Goal: Check status: Check status

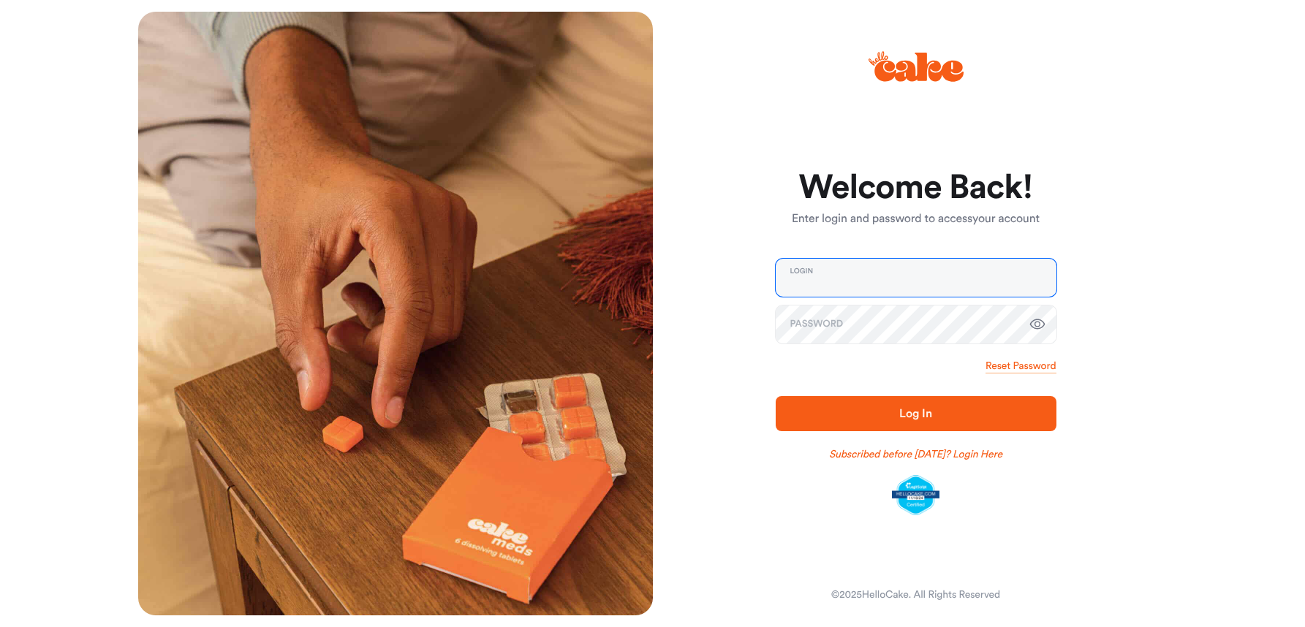
click at [854, 284] on input "email" at bounding box center [915, 278] width 281 height 38
type input "**********"
click at [775, 396] on button "Log In" at bounding box center [915, 413] width 281 height 35
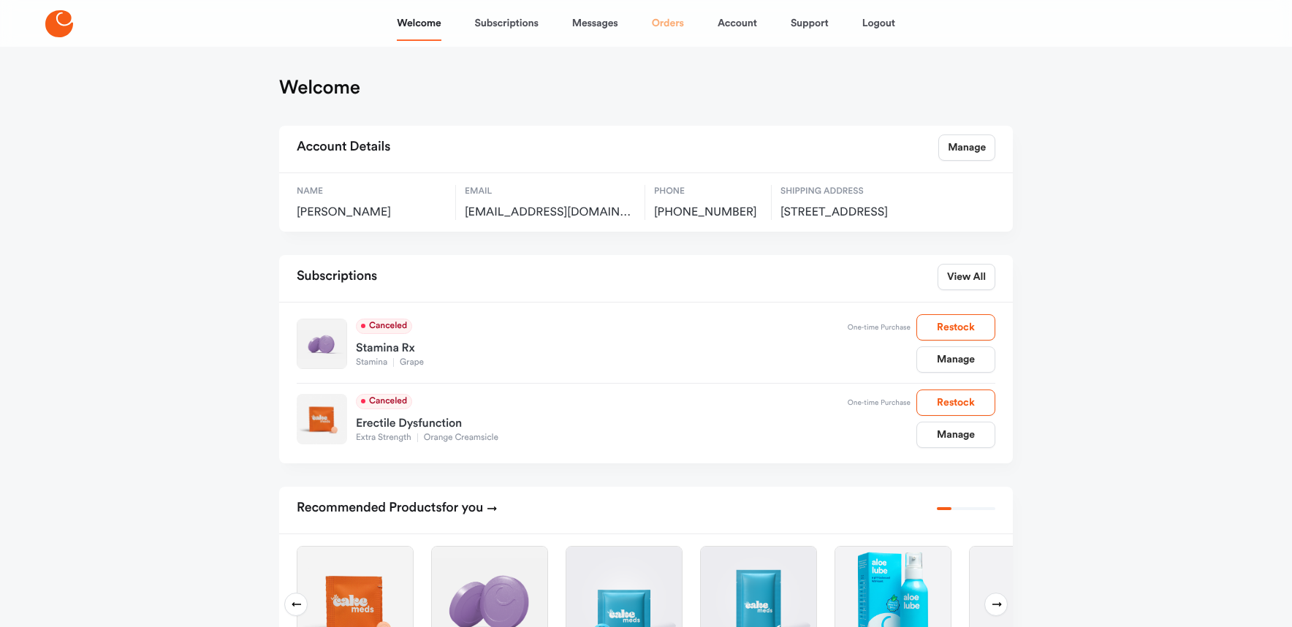
click at [679, 24] on link "Orders" at bounding box center [668, 23] width 32 height 35
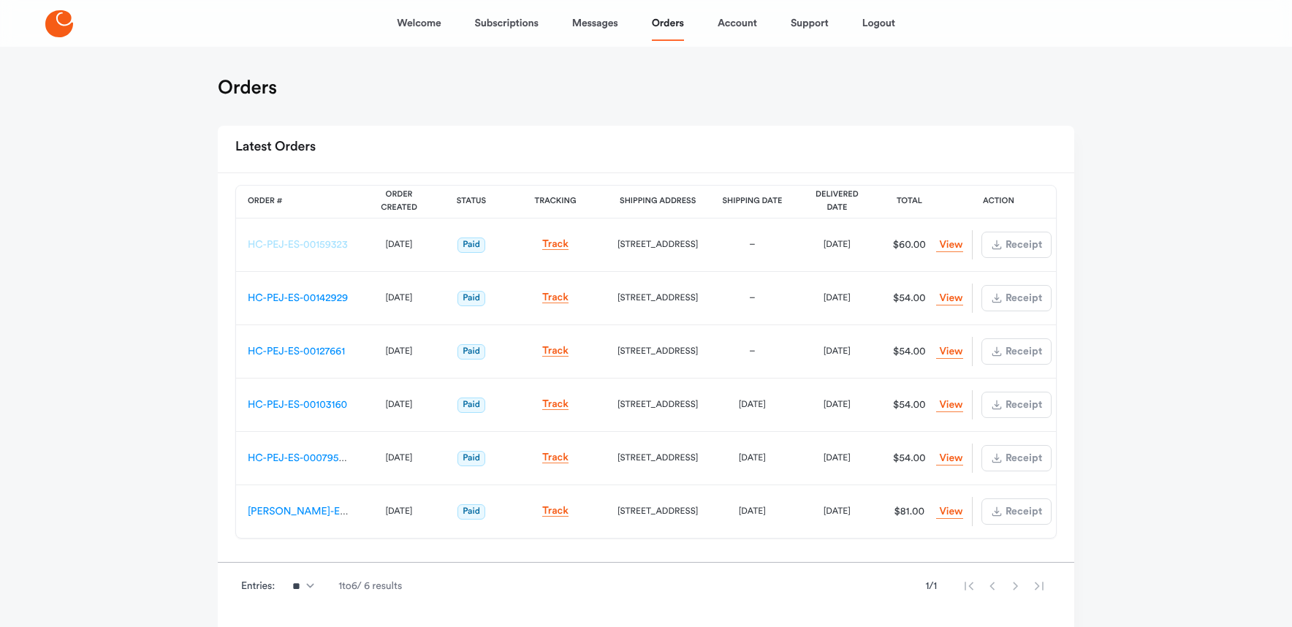
click at [335, 245] on link "HC-PEJ-ES-00159323" at bounding box center [298, 245] width 100 height 10
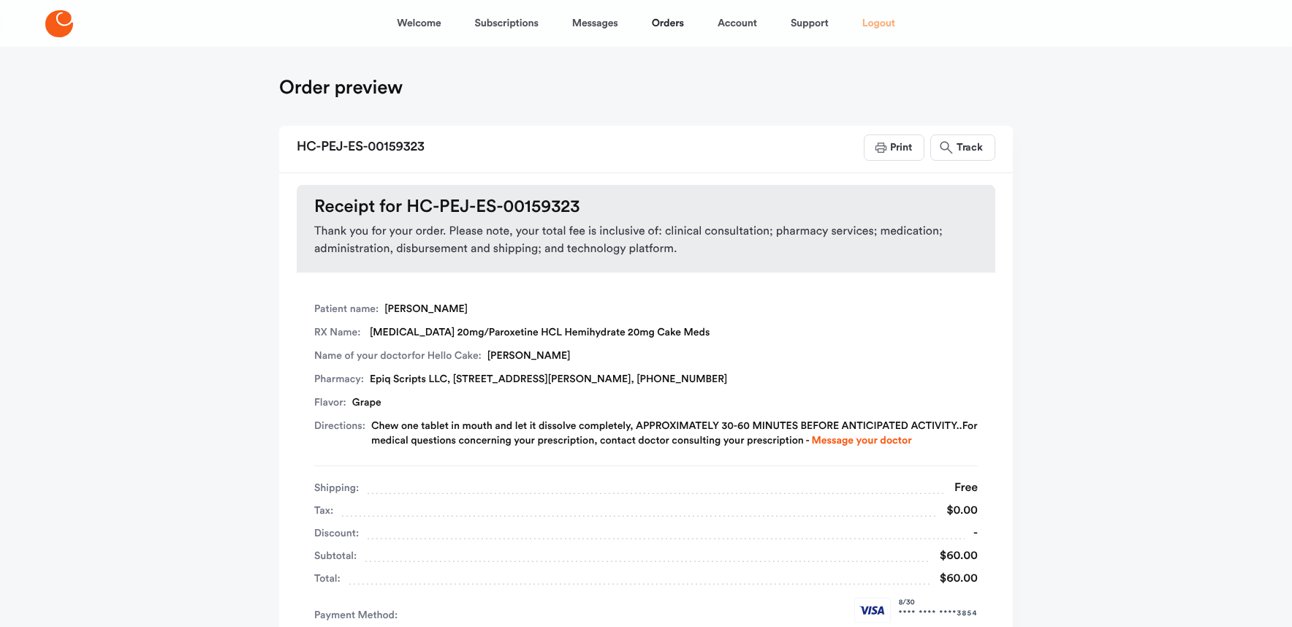
click at [894, 26] on link "Logout" at bounding box center [878, 23] width 33 height 35
